Goal: Transaction & Acquisition: Book appointment/travel/reservation

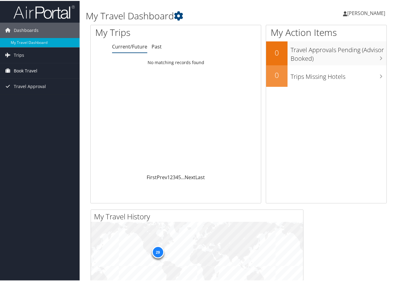
click at [25, 69] on span "Book Travel" at bounding box center [26, 69] width 24 height 15
click at [29, 90] on link "Book/Manage Online Trips" at bounding box center [40, 91] width 80 height 9
click at [369, 14] on span "[PERSON_NAME]" at bounding box center [366, 12] width 38 height 7
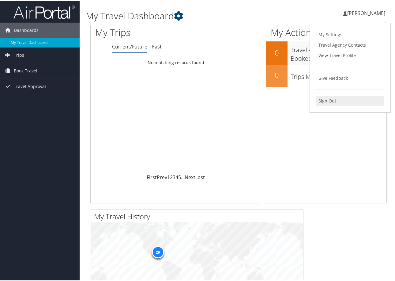
click at [326, 102] on link "Sign Out" at bounding box center [350, 100] width 68 height 10
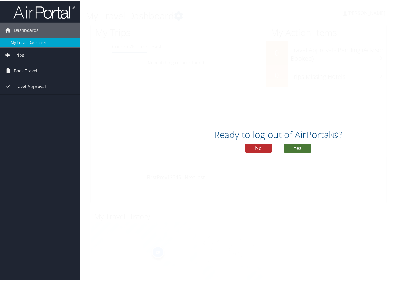
click at [296, 149] on button "Yes" at bounding box center [298, 146] width 28 height 9
